Goal: Transaction & Acquisition: Obtain resource

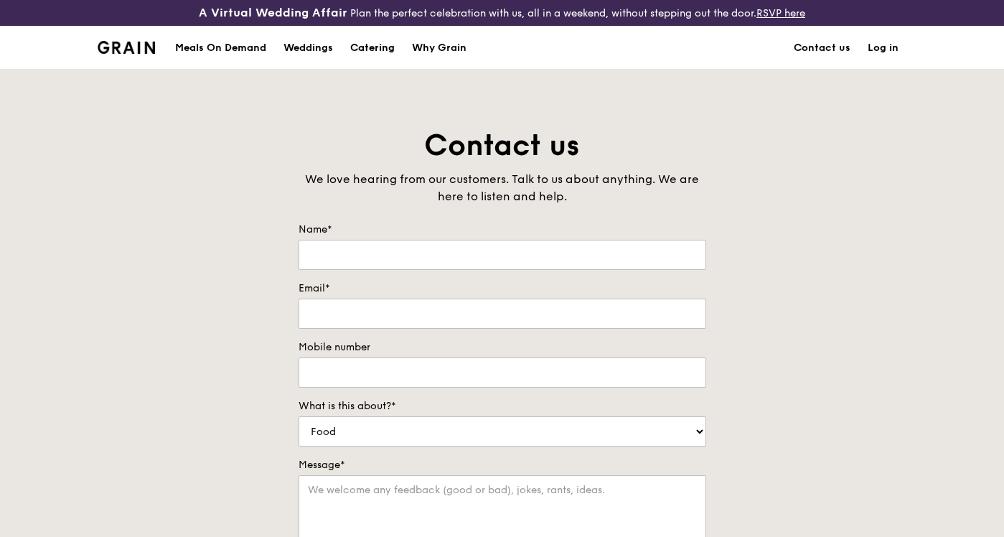
click at [375, 45] on div "Catering" at bounding box center [372, 48] width 44 height 43
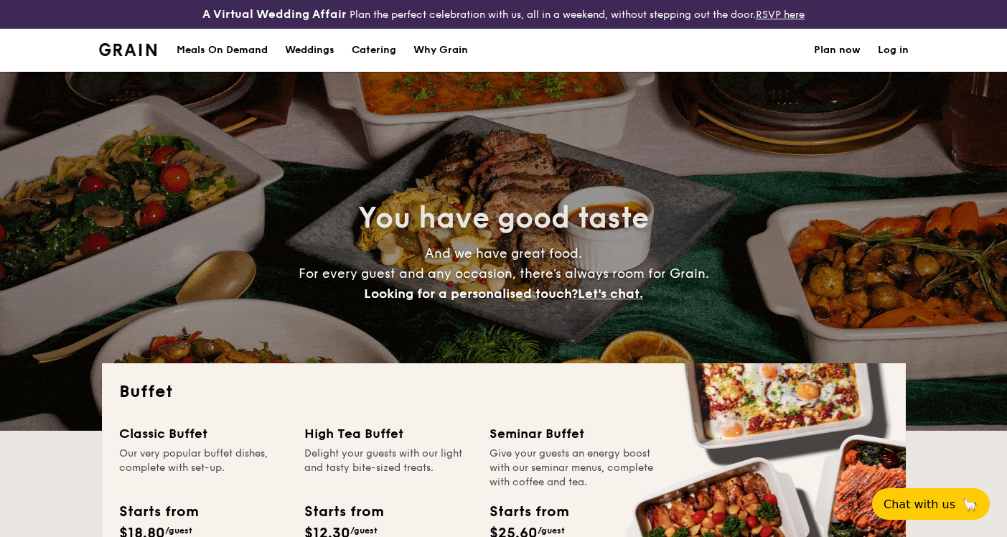
select select
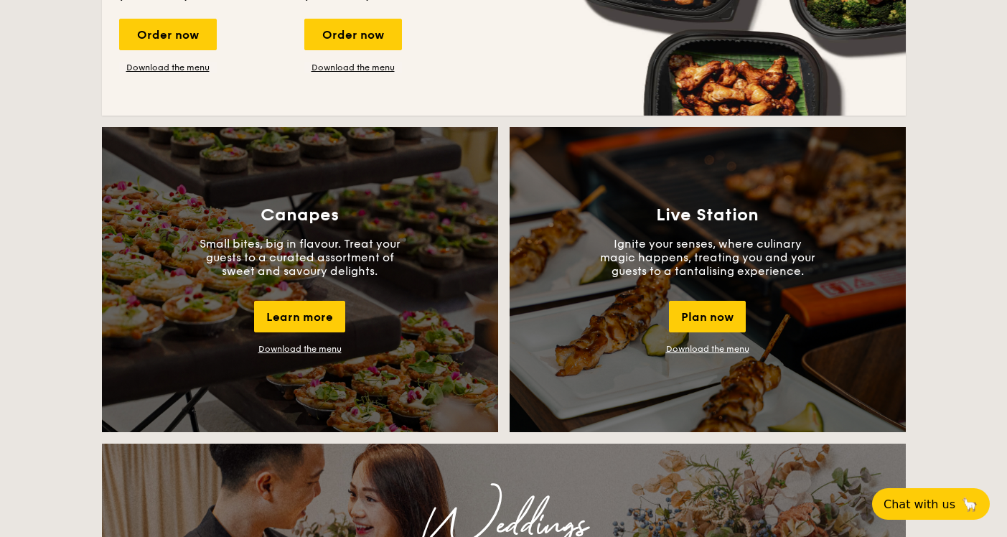
scroll to position [1188, 0]
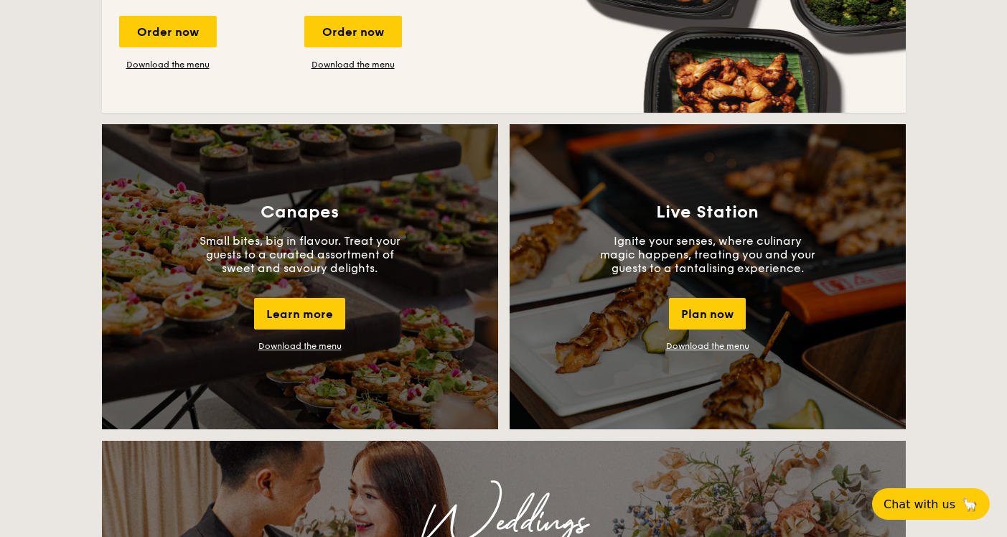
click at [325, 345] on link "Download the menu" at bounding box center [299, 346] width 83 height 10
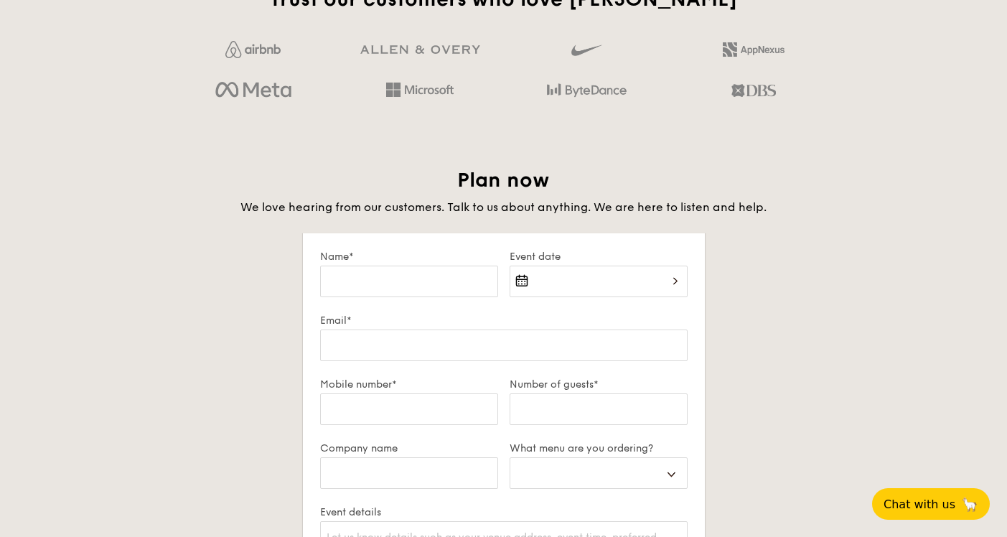
scroll to position [2332, 0]
click at [588, 56] on img at bounding box center [586, 49] width 30 height 24
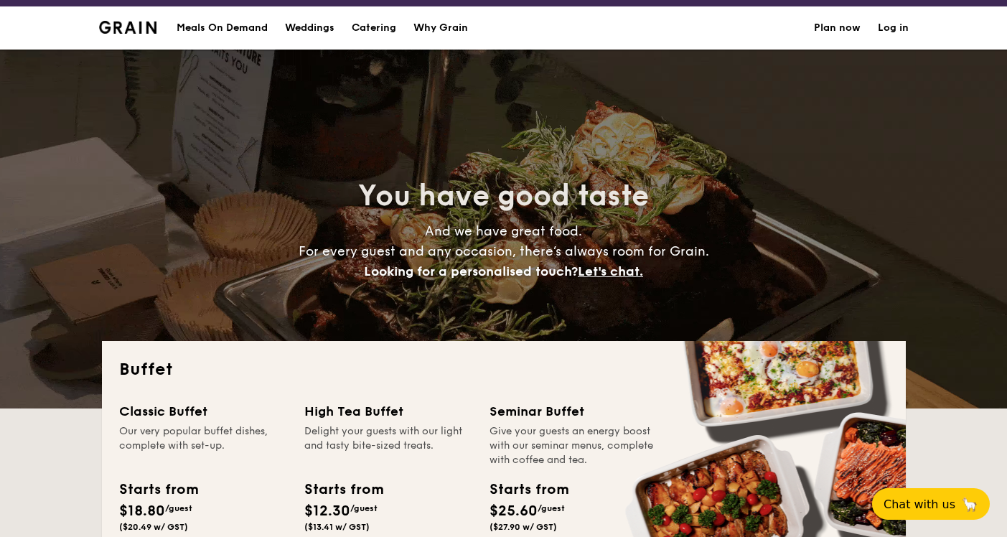
scroll to position [24, 0]
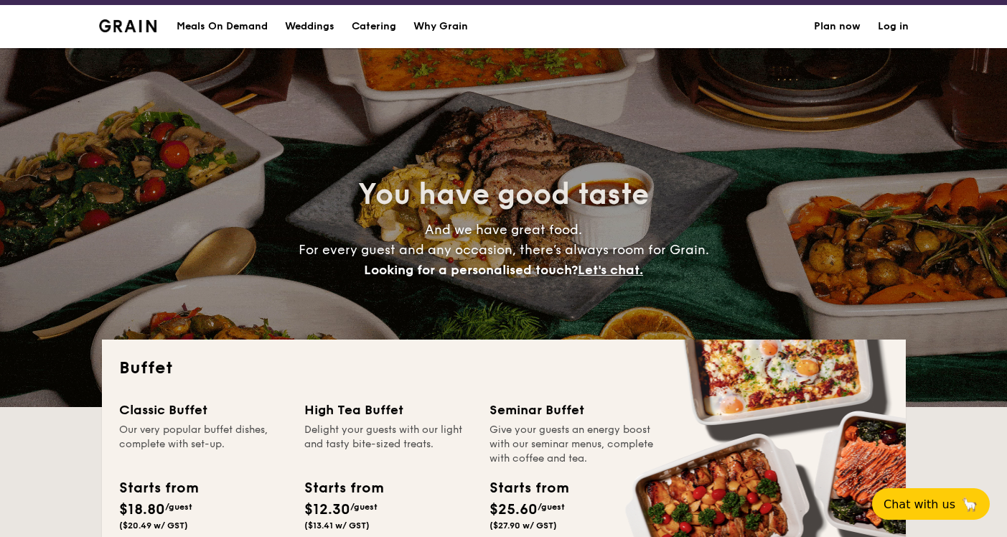
click at [847, 29] on link "Plan now" at bounding box center [837, 26] width 47 height 43
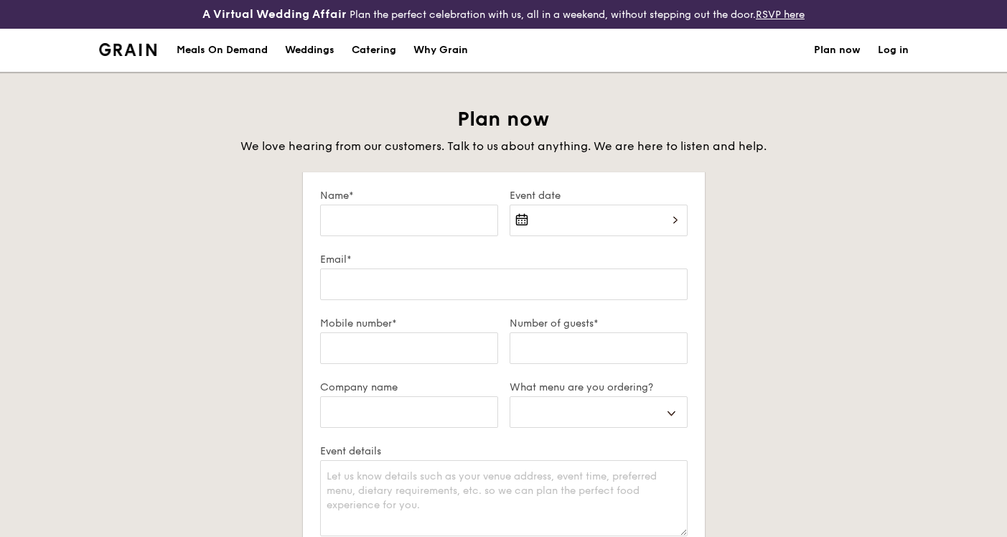
select select
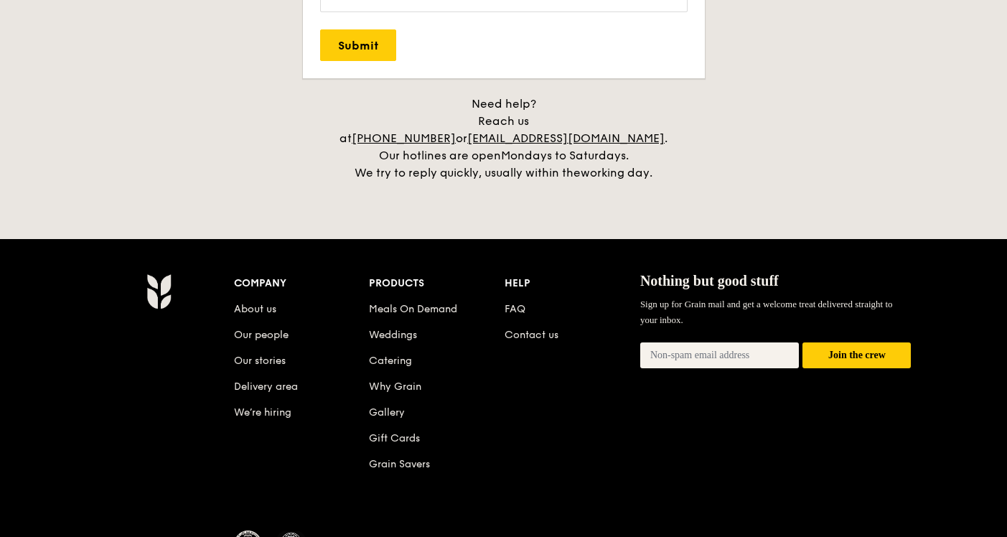
scroll to position [700, 0]
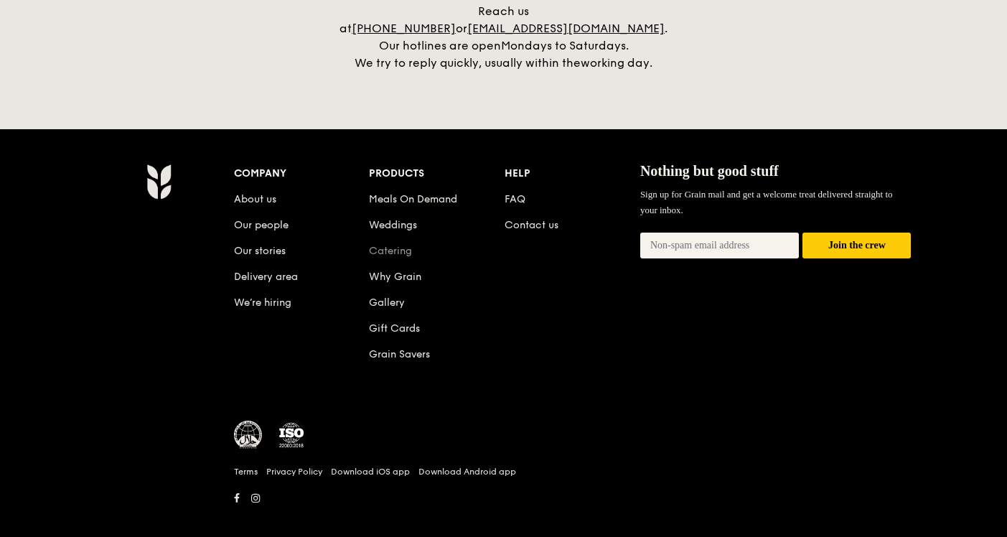
click at [387, 245] on link "Catering" at bounding box center [390, 251] width 43 height 12
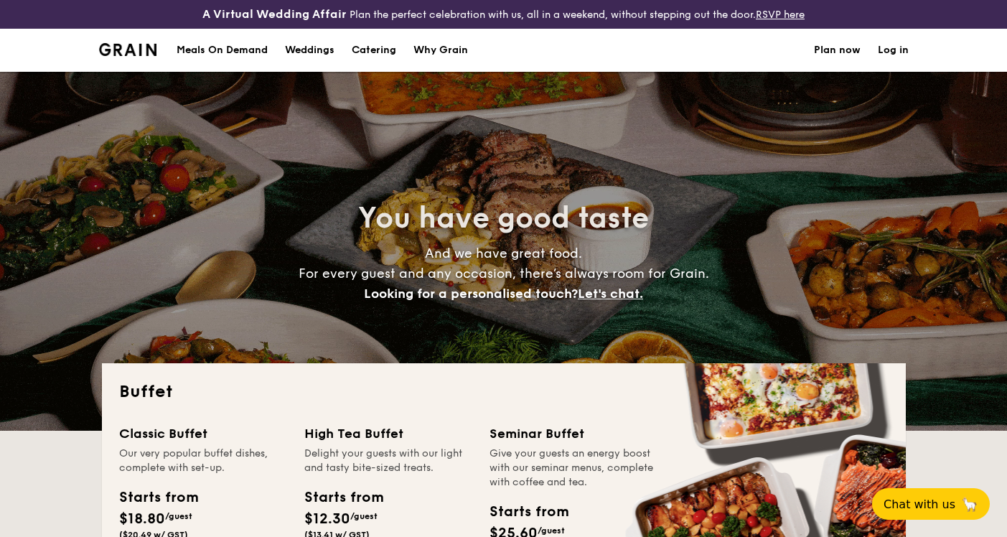
select select
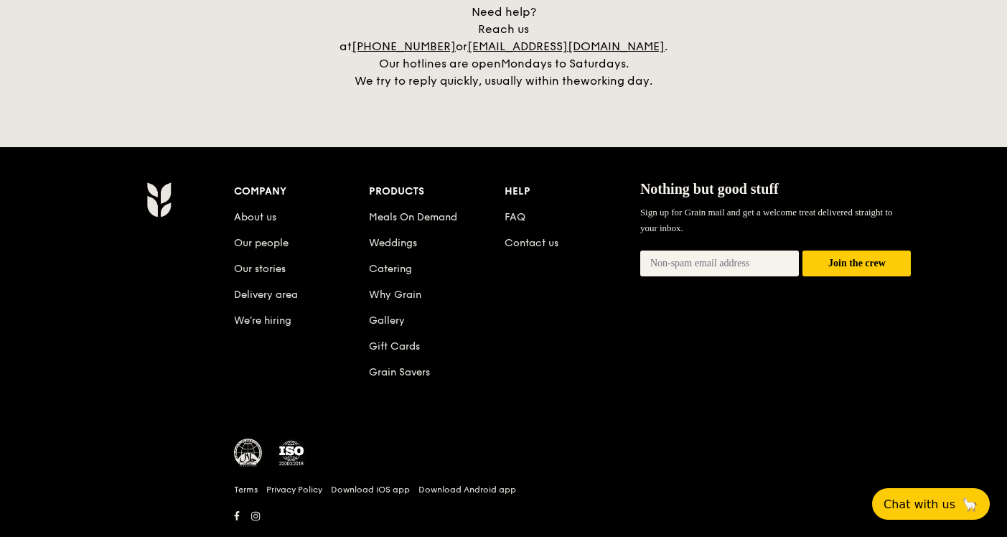
scroll to position [3071, 0]
